Goal: Communication & Community: Answer question/provide support

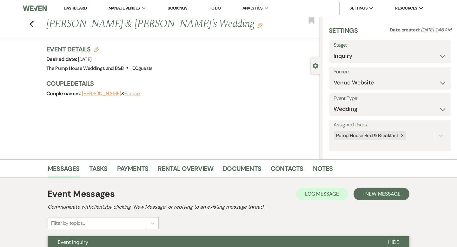
select select "5"
click at [31, 24] on icon "Previous" at bounding box center [31, 24] width 5 height 8
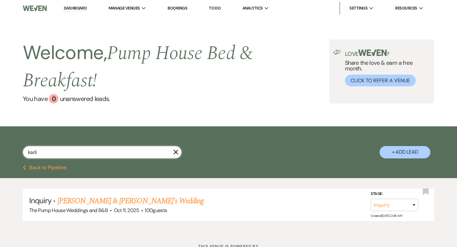
click at [45, 149] on input "karli" at bounding box center [102, 152] width 159 height 12
click at [43, 151] on input "karli" at bounding box center [102, 152] width 159 height 12
type input "k"
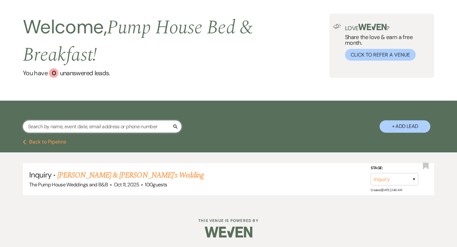
select select "7"
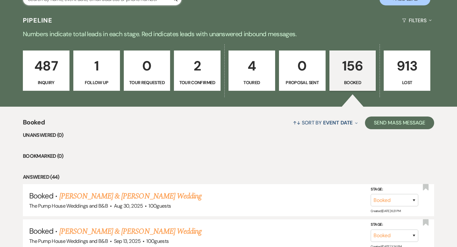
scroll to position [153, 0]
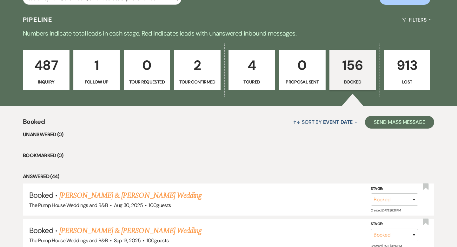
click at [338, 87] on link "156 Booked" at bounding box center [352, 70] width 47 height 41
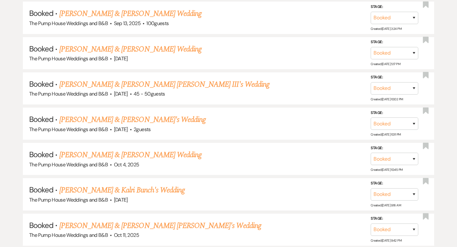
scroll to position [367, 0]
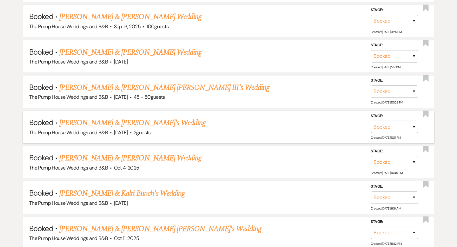
click at [145, 121] on link "[PERSON_NAME] & [PERSON_NAME]'s Wedding" at bounding box center [132, 122] width 147 height 11
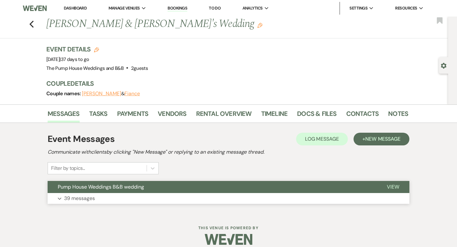
click at [187, 183] on button "Pump House Weddings B&B wedding" at bounding box center [212, 187] width 329 height 12
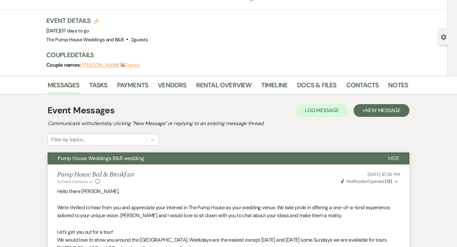
scroll to position [25, 0]
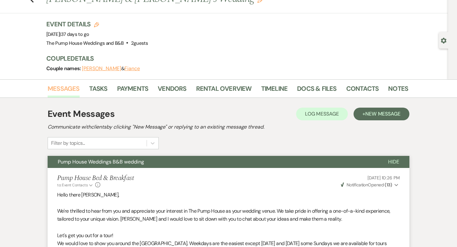
click at [71, 87] on link "Messages" at bounding box center [64, 90] width 32 height 14
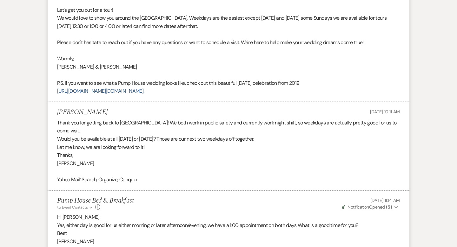
scroll to position [0, 0]
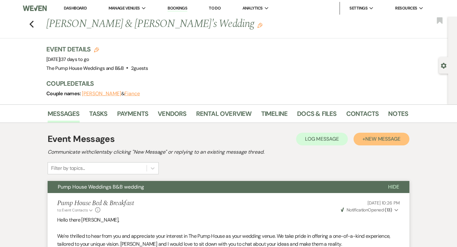
click at [388, 139] on span "New Message" at bounding box center [382, 138] width 35 height 7
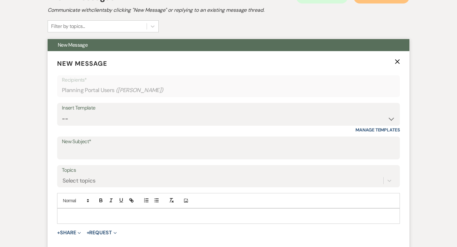
scroll to position [143, 0]
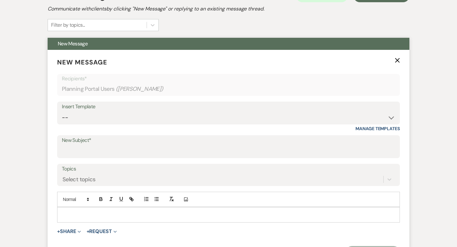
click at [101, 210] on div at bounding box center [228, 214] width 342 height 15
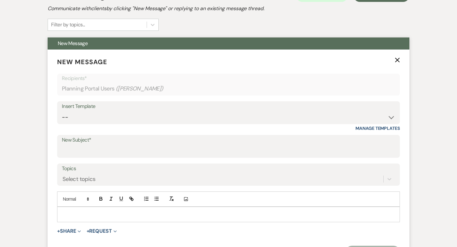
click at [97, 208] on div at bounding box center [228, 214] width 342 height 15
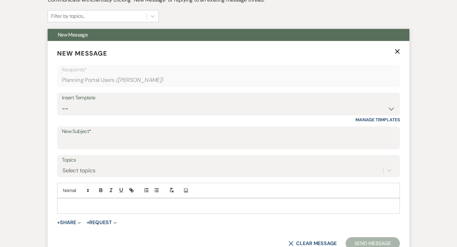
scroll to position [153, 0]
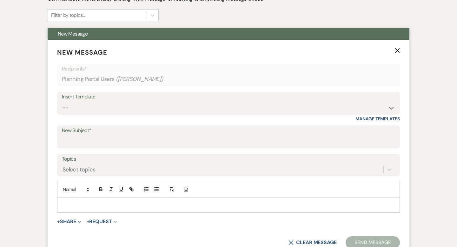
click at [71, 215] on form "New Message X Recipients* Planning Portal Users ( [PERSON_NAME] ) Insert Templa…" at bounding box center [229, 148] width 362 height 216
drag, startPoint x: 71, startPoint y: 215, endPoint x: 75, endPoint y: 218, distance: 4.3
click at [75, 218] on form "New Message X Recipients* Planning Portal Users ( [PERSON_NAME] ) Insert Templa…" at bounding box center [229, 148] width 362 height 216
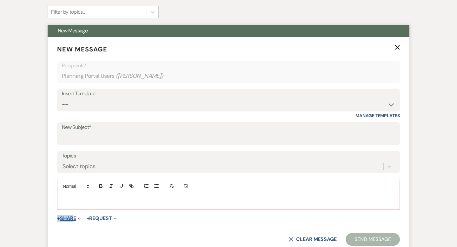
scroll to position [157, 0]
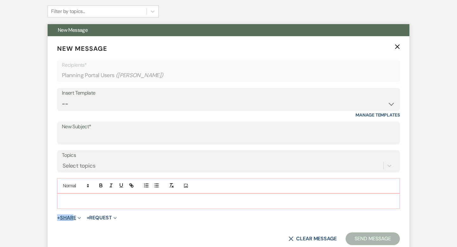
click at [75, 218] on button "+ Share Expand" at bounding box center [69, 217] width 24 height 5
click at [84, 199] on p at bounding box center [228, 200] width 332 height 7
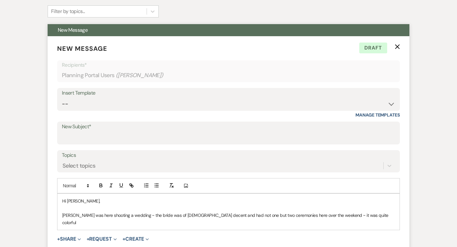
click at [202, 214] on p "[PERSON_NAME] was here shooting a wedding ~ the bride was of [DEMOGRAPHIC_DATA]…" at bounding box center [228, 219] width 332 height 14
drag, startPoint x: 249, startPoint y: 215, endPoint x: 226, endPoint y: 214, distance: 23.2
click at [226, 215] on p "[PERSON_NAME] was here shooting a wedding ~ the bride was of [DEMOGRAPHIC_DATA]…" at bounding box center [228, 219] width 332 height 14
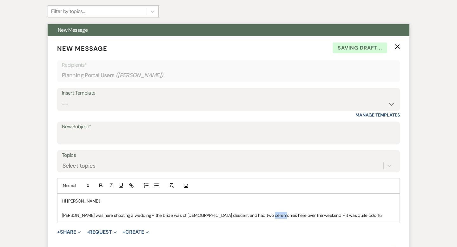
drag, startPoint x: 266, startPoint y: 214, endPoint x: 258, endPoint y: 213, distance: 8.4
click at [258, 213] on p "[PERSON_NAME] was here shooting a wedding ~ the bride was of [DEMOGRAPHIC_DATA]…" at bounding box center [228, 215] width 332 height 7
click at [334, 216] on p "[PERSON_NAME] was here shooting a wedding ~ the bride was of [DEMOGRAPHIC_DATA]…" at bounding box center [228, 215] width 332 height 7
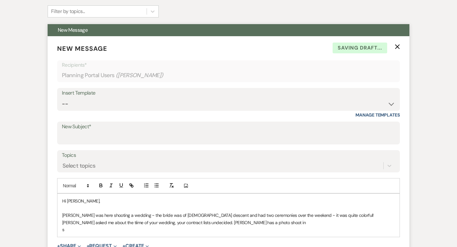
click at [288, 222] on p "[PERSON_NAME] asked me about the tiime of your wedding, your contract lists und…" at bounding box center [228, 222] width 332 height 7
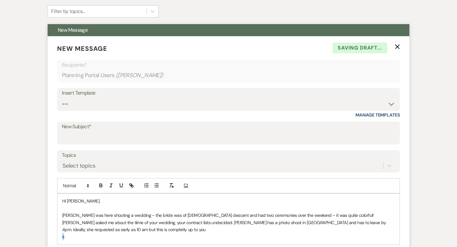
drag, startPoint x: 68, startPoint y: 237, endPoint x: 60, endPoint y: 234, distance: 8.3
click at [60, 235] on div "Hi [PERSON_NAME], [PERSON_NAME] was here shooting a wedding ~ the bride was of …" at bounding box center [228, 218] width 342 height 50
click at [106, 230] on p "[PERSON_NAME] asked me about the tiime of your wedding, your contract lists und…" at bounding box center [228, 226] width 332 height 14
click at [106, 231] on p "[PERSON_NAME] asked me about the tiime of your wedding, your contract lists und…" at bounding box center [228, 226] width 332 height 14
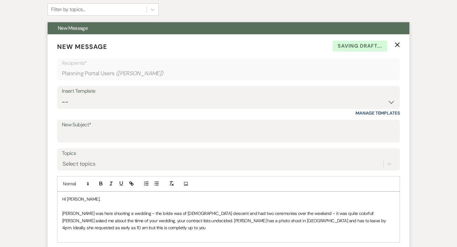
scroll to position [159, 0]
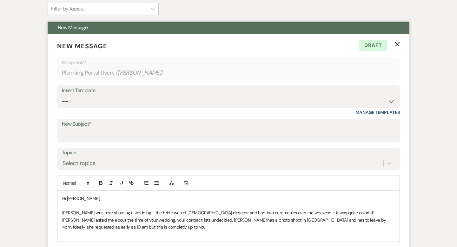
click at [102, 227] on p "[PERSON_NAME] asked me about the tiime of your wedding, your contract lists und…" at bounding box center [228, 223] width 332 height 14
click at [112, 224] on p "[PERSON_NAME] asked me about the tiime of your wedding, your contract lists und…" at bounding box center [228, 223] width 332 height 14
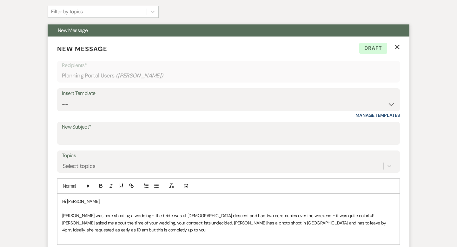
click at [112, 231] on p "[PERSON_NAME] asked me about the tiime of your wedding, your contract lists und…" at bounding box center [228, 226] width 332 height 14
click at [113, 227] on p "[PERSON_NAME] asked me about the tiime of your wedding, your contract lists und…" at bounding box center [228, 226] width 332 height 14
click at [153, 234] on p at bounding box center [228, 236] width 332 height 7
click at [145, 229] on p "[PERSON_NAME] asked me about the tiime of your wedding, your contract lists und…" at bounding box center [228, 226] width 332 height 14
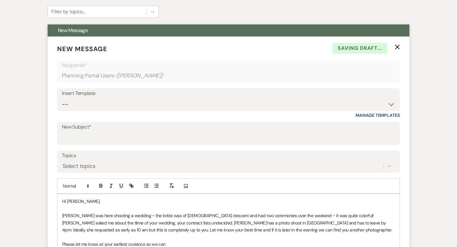
click at [137, 241] on p "Please let me know at your earliest covience so we can" at bounding box center [228, 243] width 332 height 7
click at [184, 242] on p "Please let me know at your earliest convenience so we can" at bounding box center [228, 243] width 332 height 7
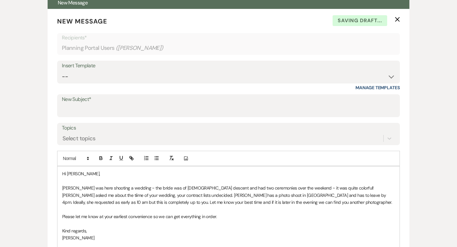
scroll to position [177, 0]
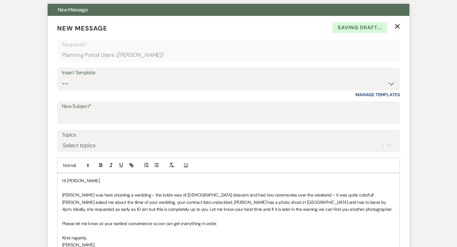
click at [184, 109] on label "New Subject*" at bounding box center [228, 106] width 333 height 9
click at [184, 111] on input "New Subject*" at bounding box center [228, 117] width 333 height 12
click at [184, 109] on label "New Subject*" at bounding box center [228, 106] width 332 height 9
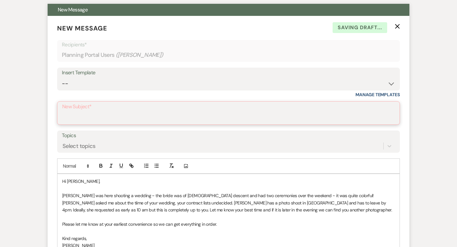
click at [184, 111] on input "New Subject*" at bounding box center [228, 117] width 332 height 12
type input "Pump House Weddings and B&B"
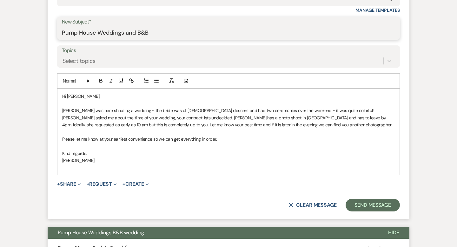
scroll to position [283, 0]
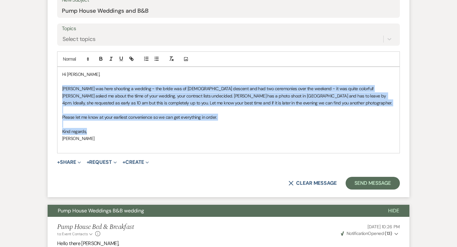
drag, startPoint x: 57, startPoint y: 86, endPoint x: 163, endPoint y: 132, distance: 114.9
click at [163, 133] on div "Hi [PERSON_NAME], [PERSON_NAME] was here shooting a wedding ~ the bride was of …" at bounding box center [228, 110] width 342 height 86
copy div "[PERSON_NAME] was here shooting a wedding ~ the bride was of [DEMOGRAPHIC_DATA]…"
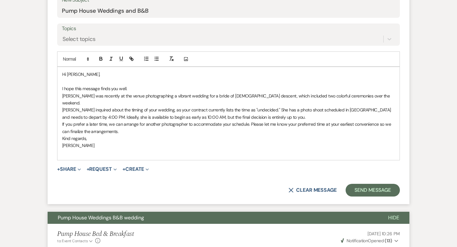
click at [59, 82] on div "Hi [PERSON_NAME], I hope this message finds you well. [PERSON_NAME] was recentl…" at bounding box center [228, 113] width 342 height 93
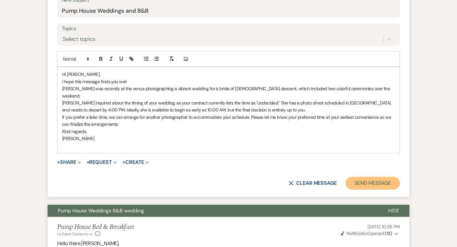
click at [373, 178] on button "Send Message" at bounding box center [372, 183] width 54 height 13
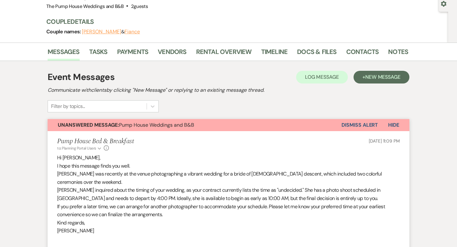
scroll to position [0, 0]
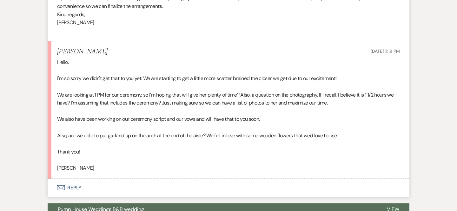
scroll to position [270, 0]
click at [65, 184] on button "Envelope Reply" at bounding box center [229, 187] width 362 height 18
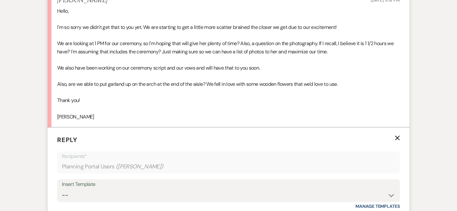
scroll to position [303, 0]
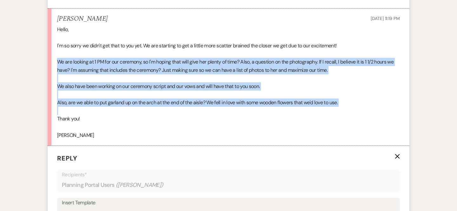
drag, startPoint x: 57, startPoint y: 61, endPoint x: 117, endPoint y: 104, distance: 74.3
click at [117, 109] on div "Hello, I'm so sorry we didn't get that to you yet. We are starting to get a lit…" at bounding box center [228, 82] width 342 height 114
copy div "We are looking at 1 PM for our ceremony, so I'm hoping that will give her plent…"
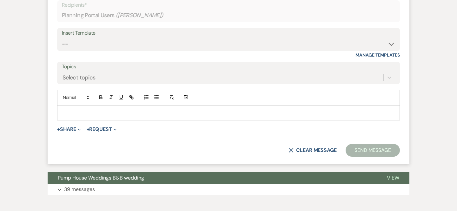
scroll to position [506, 0]
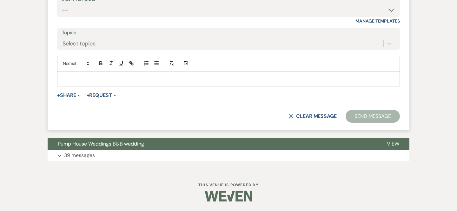
click at [81, 79] on p at bounding box center [228, 78] width 332 height 7
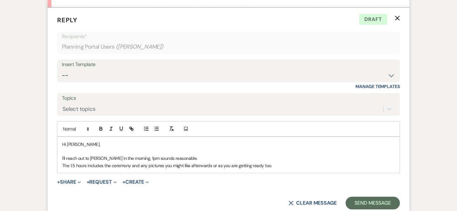
scroll to position [448, 0]
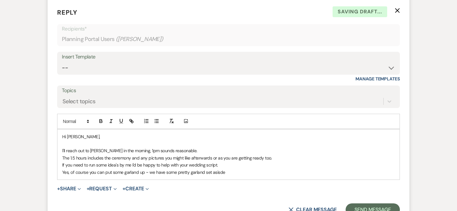
click at [220, 172] on p "Yes, of course you can put some garland up ~ we have some pretty garland set as…" at bounding box center [228, 171] width 332 height 7
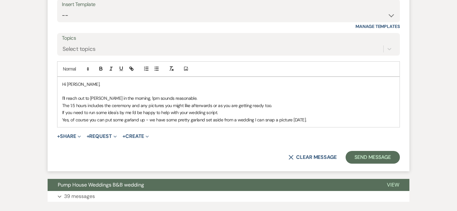
scroll to position [522, 0]
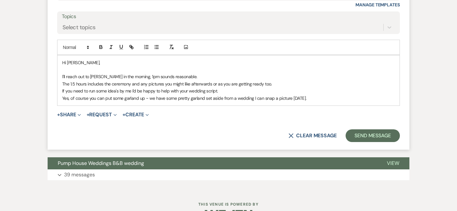
click at [155, 97] on p "Yes, of course you can put some garland up ~ we have some pretty garland set as…" at bounding box center [228, 97] width 332 height 7
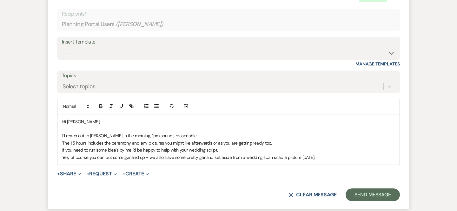
scroll to position [542, 0]
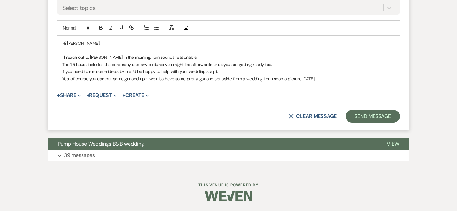
click at [335, 79] on p "Yes, of course you can put some garland up ~ we also have some pretty garland s…" at bounding box center [228, 78] width 332 height 7
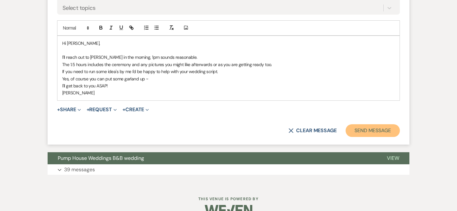
click at [358, 133] on button "Send Message" at bounding box center [372, 130] width 54 height 13
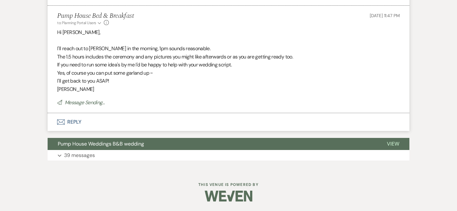
scroll to position [429, 0]
